Goal: Transaction & Acquisition: Book appointment/travel/reservation

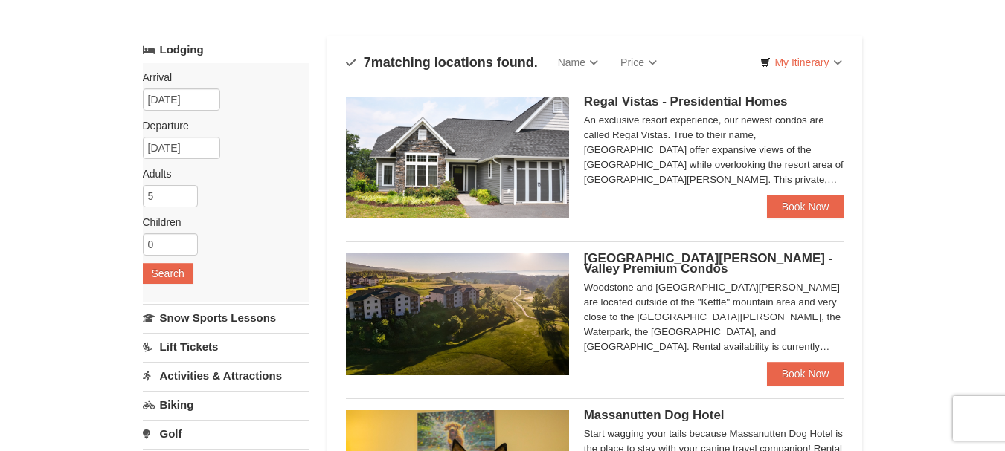
scroll to position [63, 0]
click at [809, 203] on link "Book Now" at bounding box center [805, 208] width 77 height 24
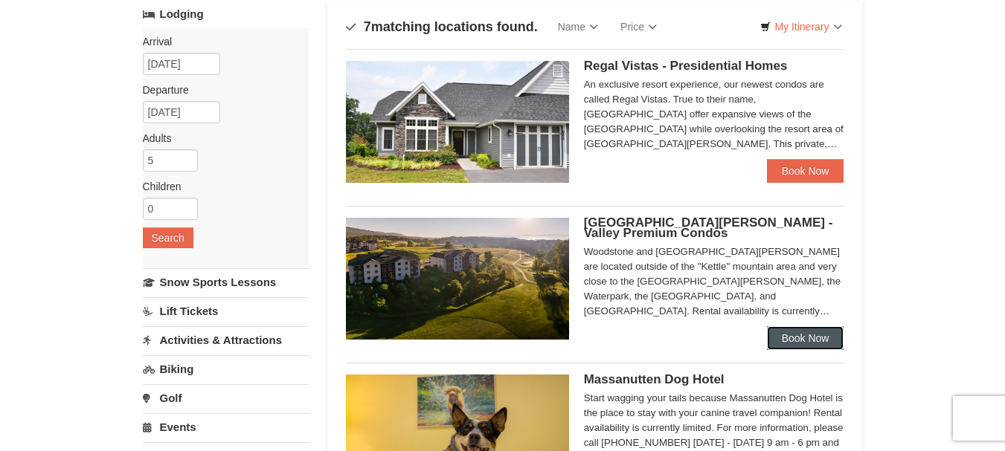
click at [798, 334] on link "Book Now" at bounding box center [805, 338] width 77 height 24
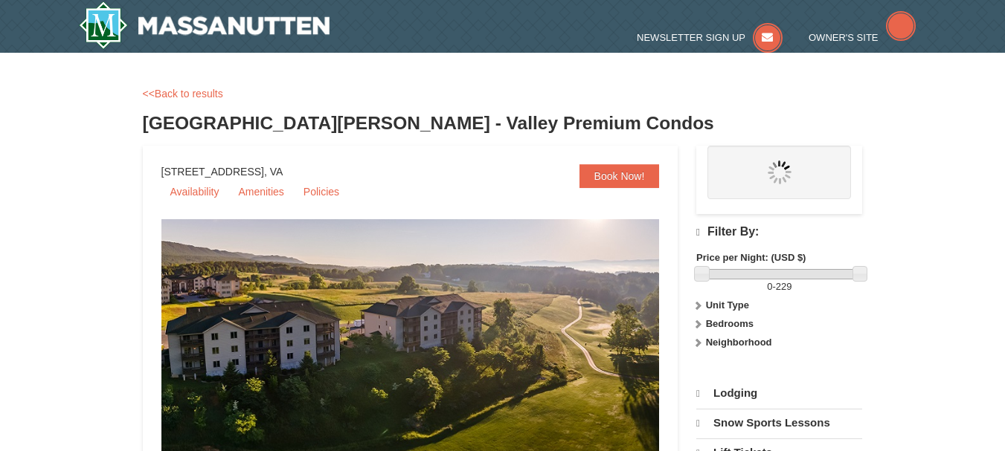
select select "10"
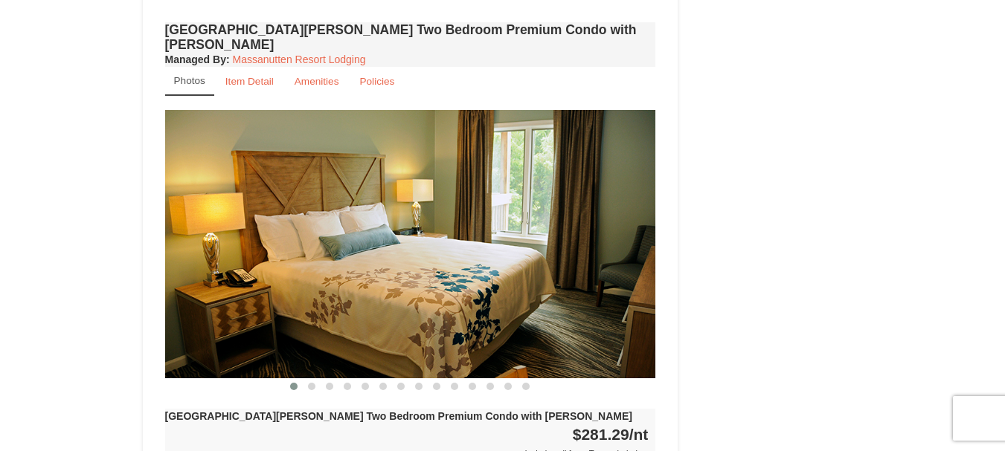
scroll to position [2046, 0]
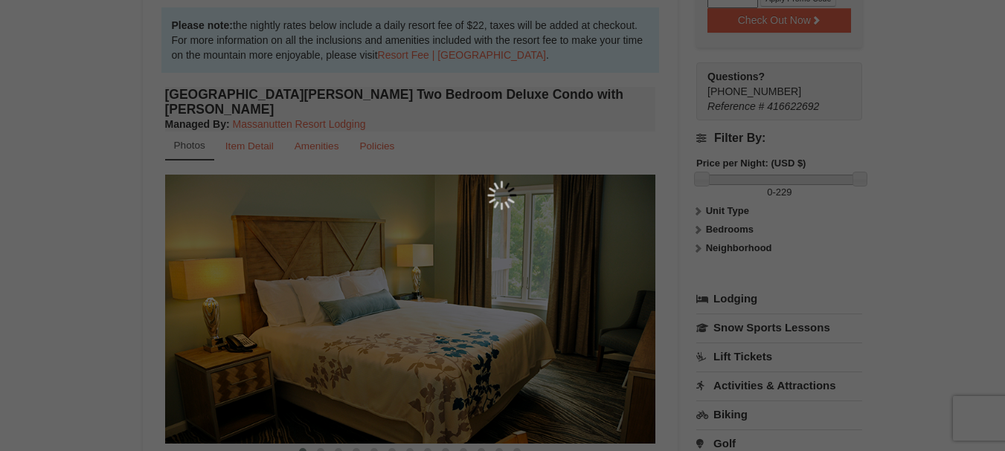
scroll to position [145, 0]
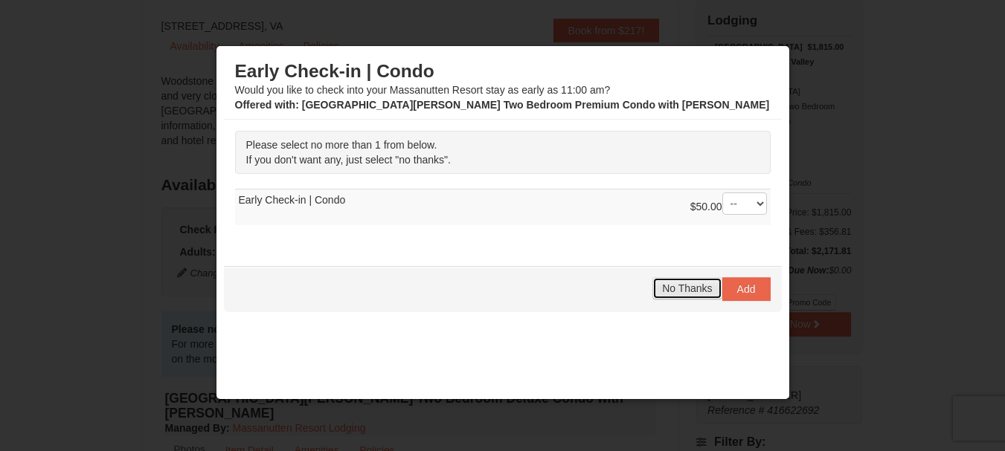
click at [677, 286] on span "No Thanks" at bounding box center [687, 289] width 50 height 12
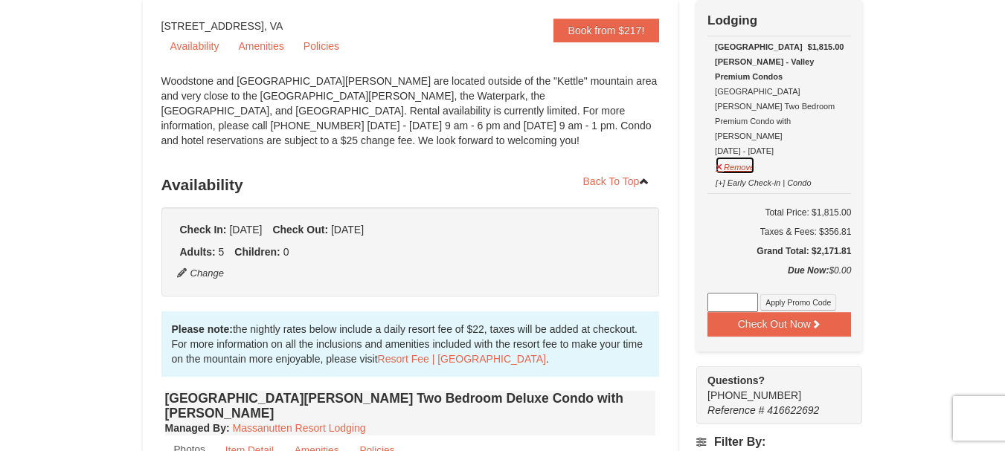
click at [741, 156] on button "Remove" at bounding box center [735, 165] width 40 height 19
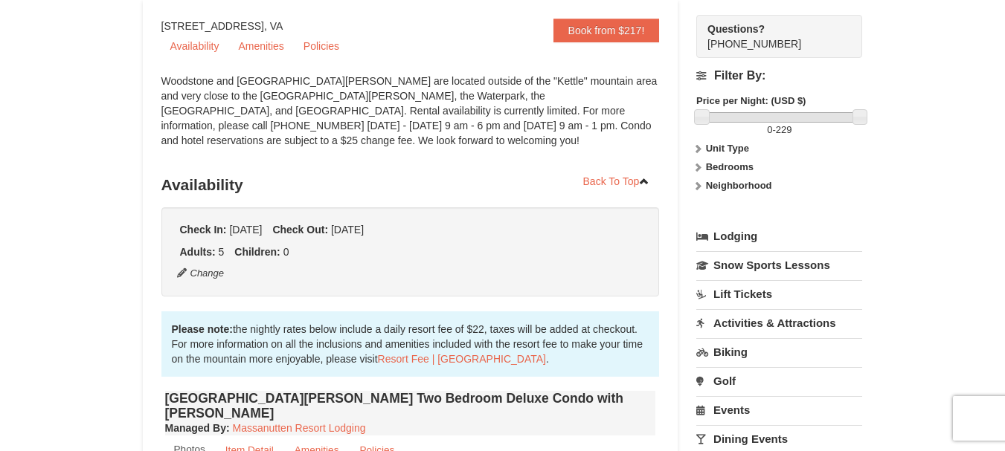
scroll to position [0, 0]
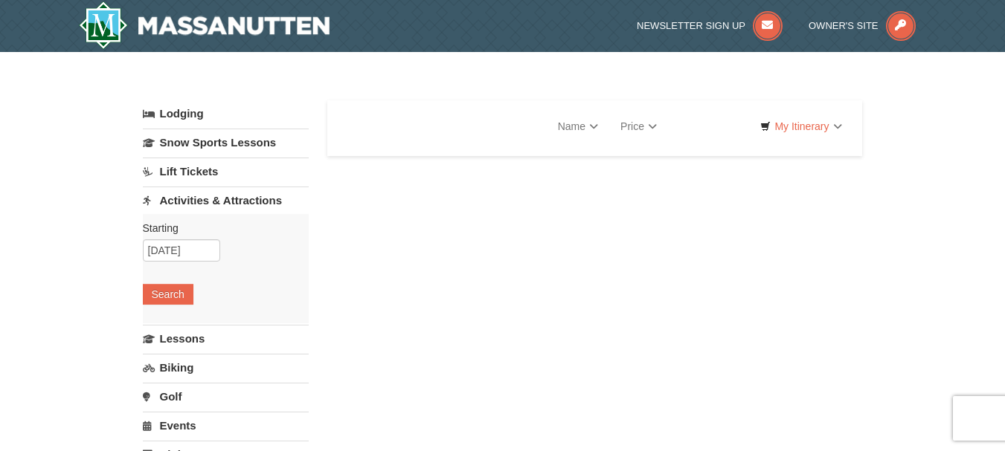
select select "10"
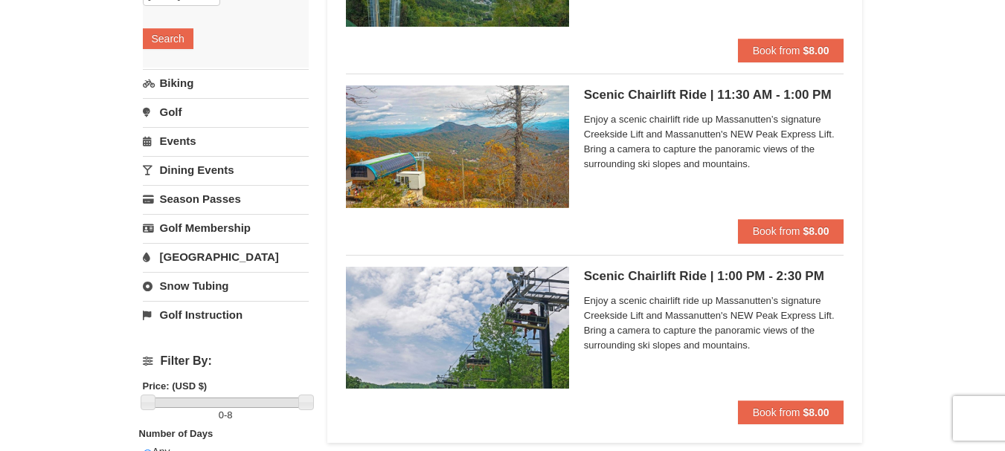
scroll to position [259, 0]
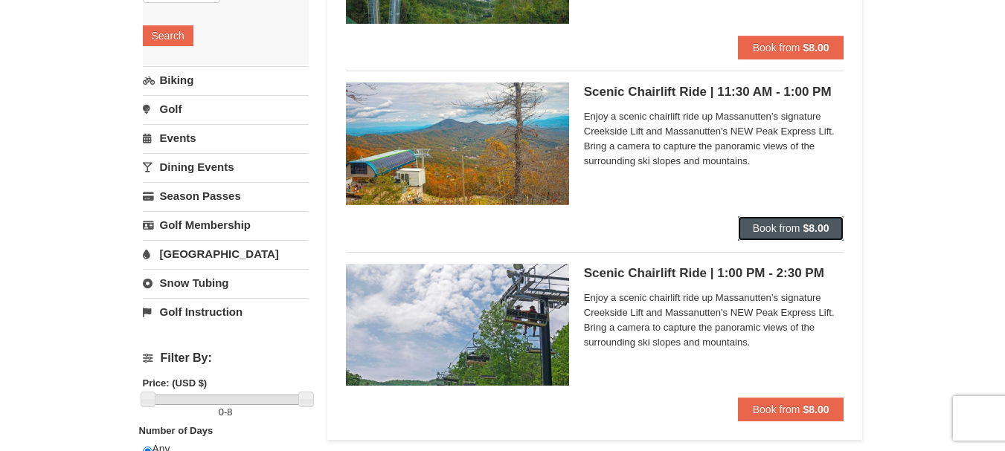
click at [789, 225] on span "Book from" at bounding box center [777, 228] width 48 height 12
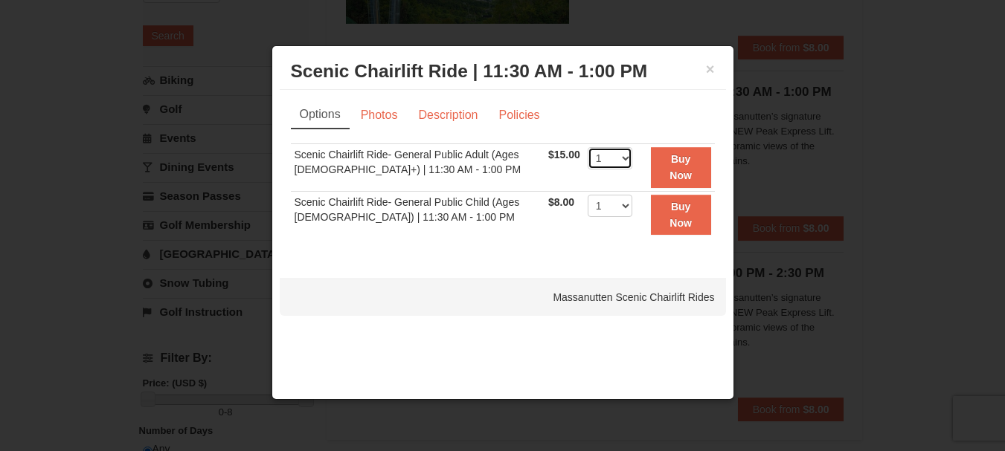
click at [618, 158] on select "1 2 3 4 5 6 7 8 9 10 11 12 13 14 15 16 17 18 19 20 21 22" at bounding box center [609, 158] width 45 height 22
select select "24"
click at [709, 67] on button "×" at bounding box center [710, 69] width 9 height 15
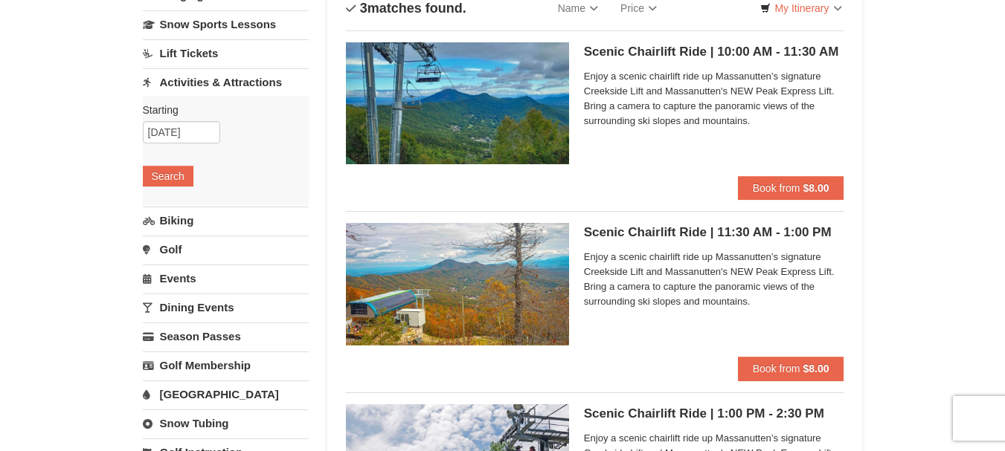
scroll to position [105, 0]
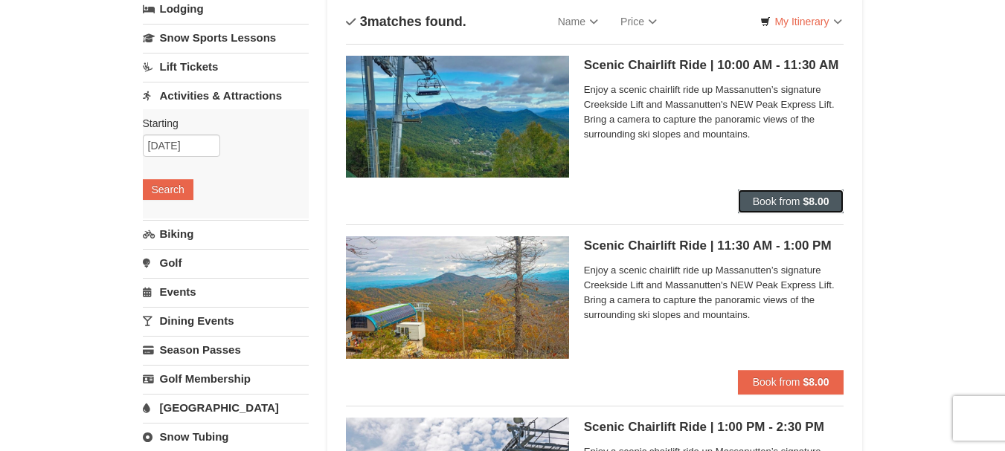
click at [787, 199] on span "Book from" at bounding box center [777, 202] width 48 height 12
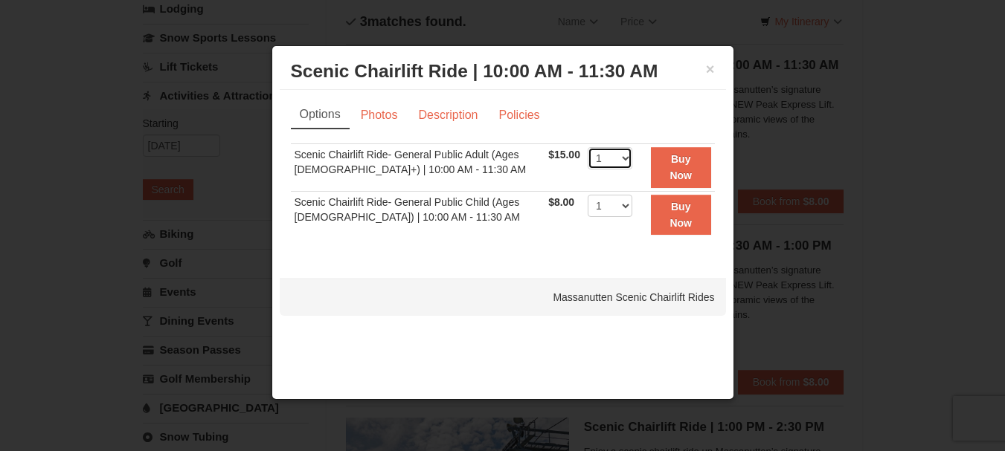
click at [618, 158] on select "1 2 3 4 5 6 7 8 9 10 11 12 13 14 15 16 17 18 19 20 21 22" at bounding box center [609, 158] width 45 height 22
click at [710, 71] on button "×" at bounding box center [710, 69] width 9 height 15
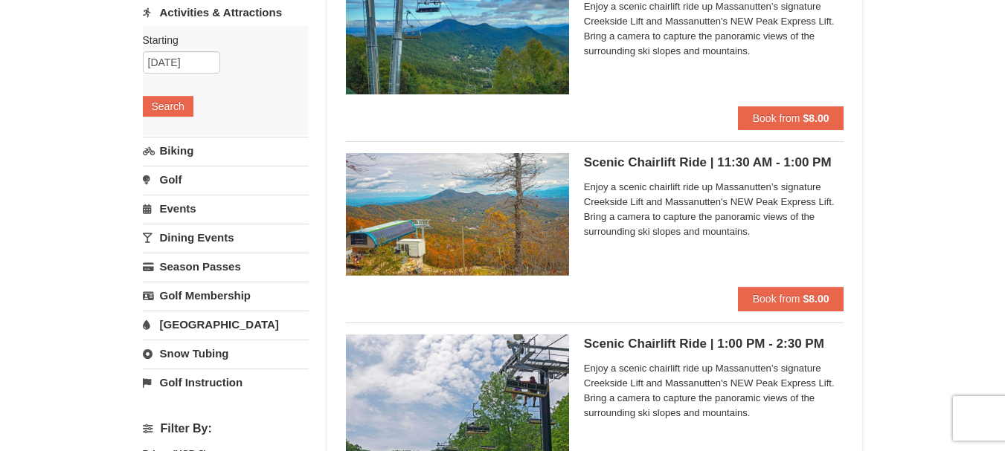
scroll to position [0, 0]
